Goal: Task Accomplishment & Management: Complete application form

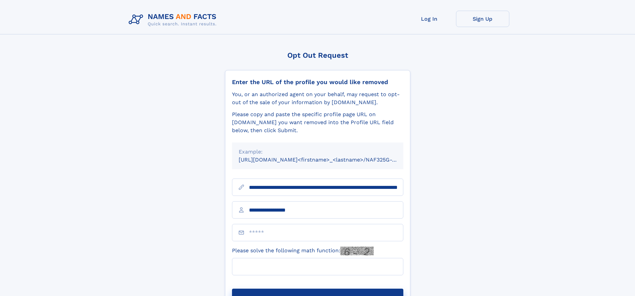
type input "**********"
type input "*"
click at [317, 288] on button "Submit Opt Out Request" at bounding box center [317, 298] width 171 height 21
